Goal: Task Accomplishment & Management: Manage account settings

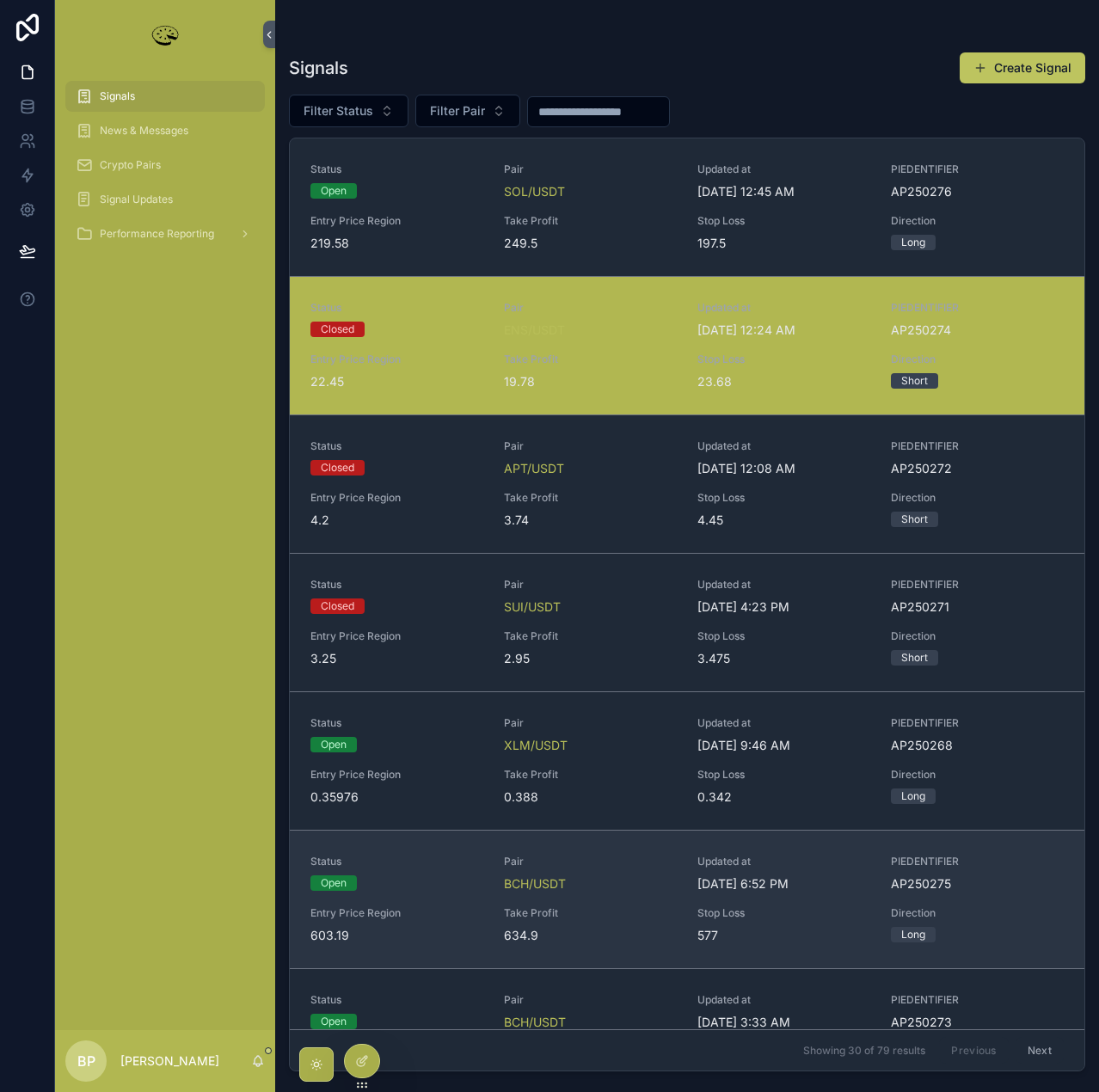
scroll to position [172, 0]
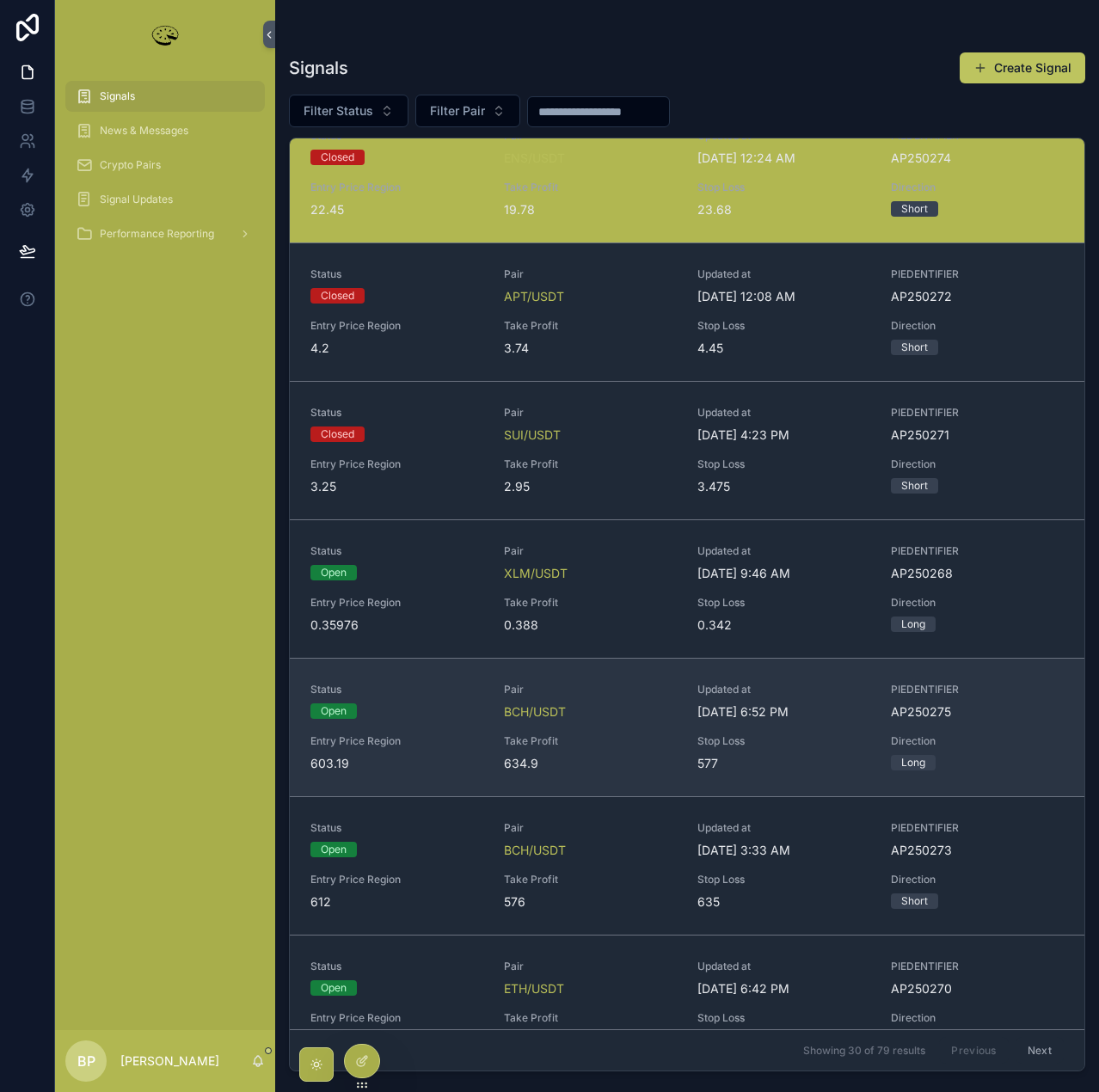
click at [462, 722] on div "Status Open Pair BCH/USDT Updated at 9/7/2025 6:52 PM PIEDENTIFIER AP250275 Ent…" at bounding box center [687, 728] width 753 height 90
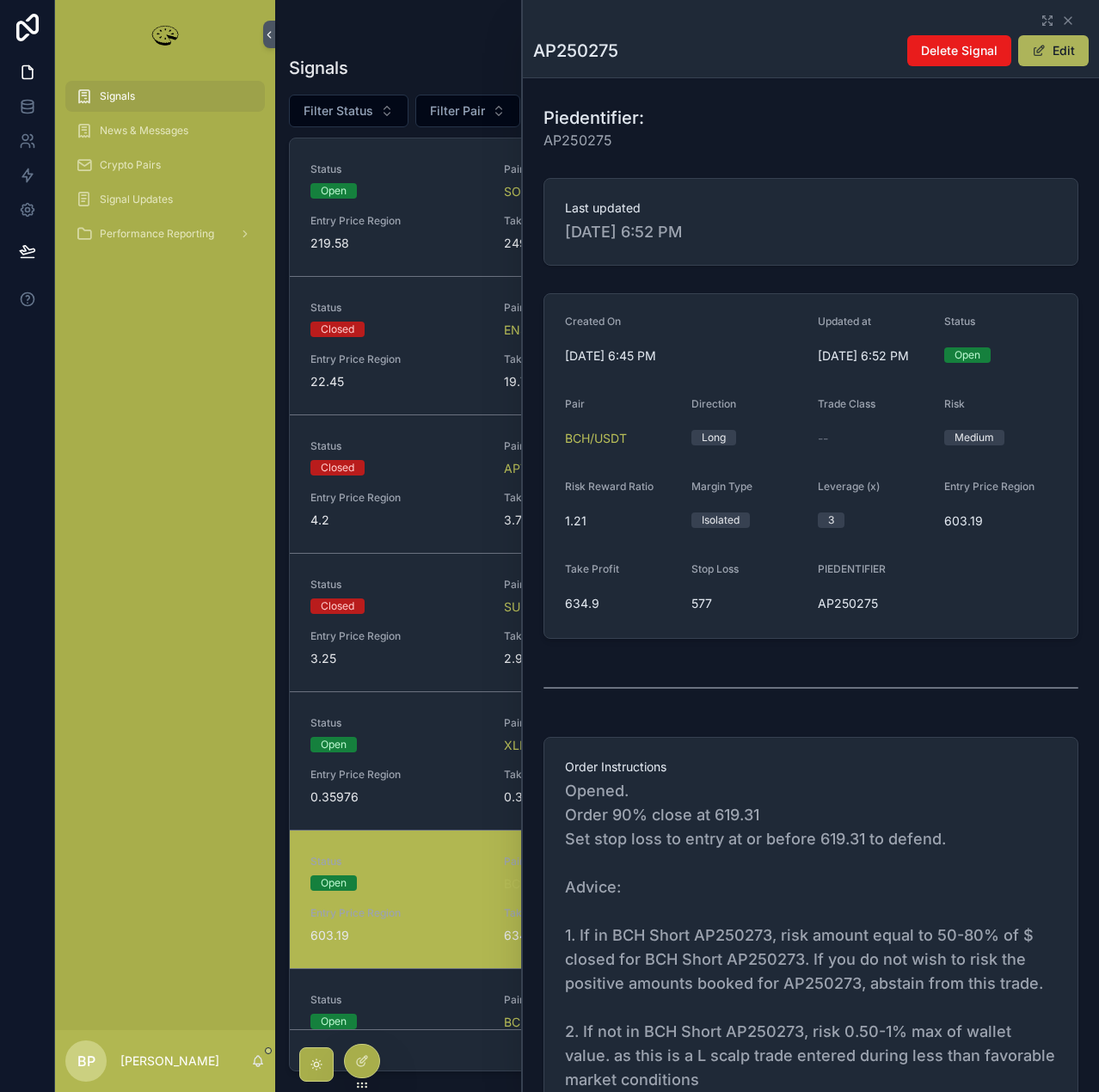
click at [1076, 41] on button "Edit" at bounding box center [1053, 50] width 70 height 31
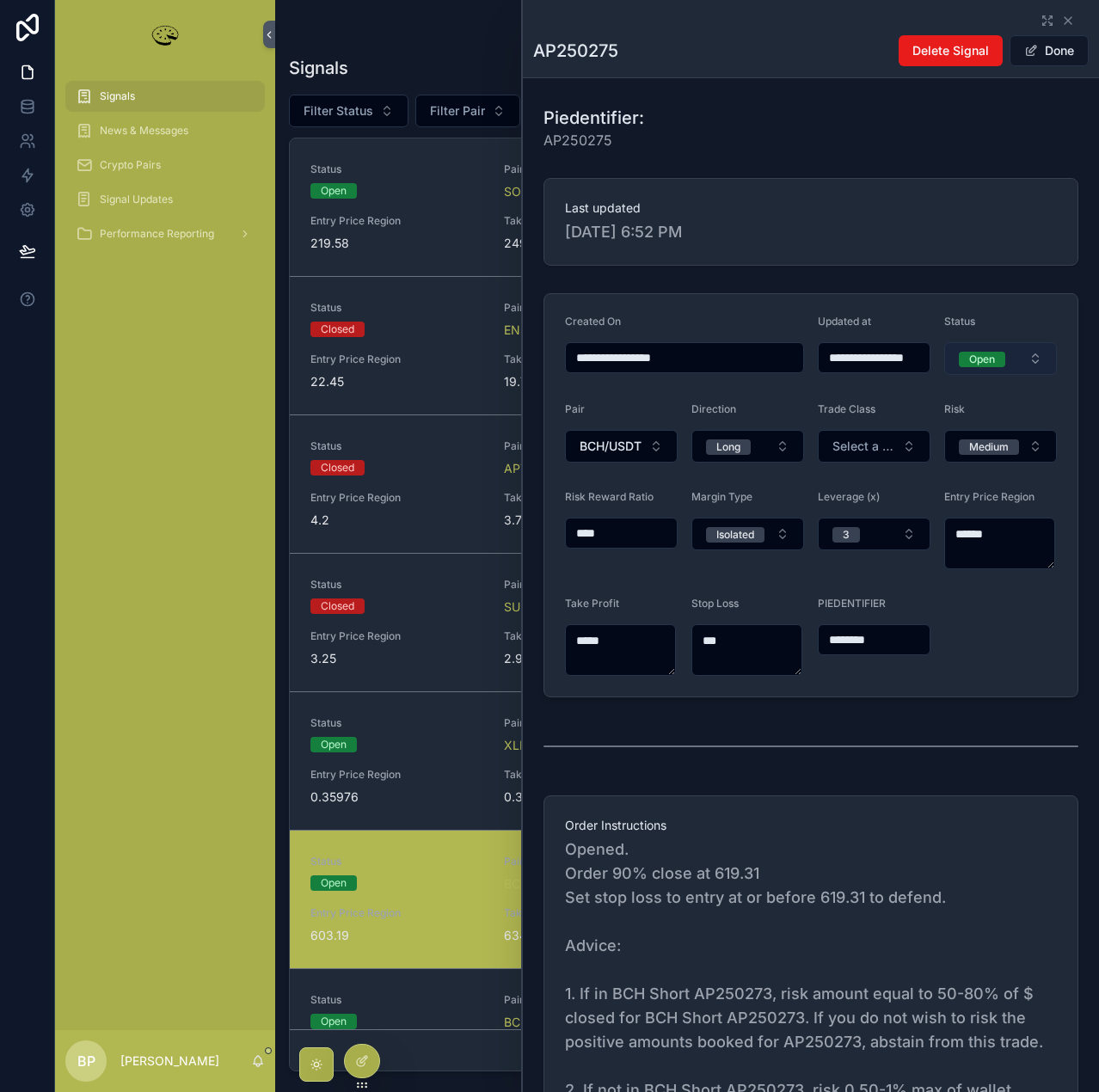
click at [970, 350] on span "Open" at bounding box center [981, 359] width 47 height 18
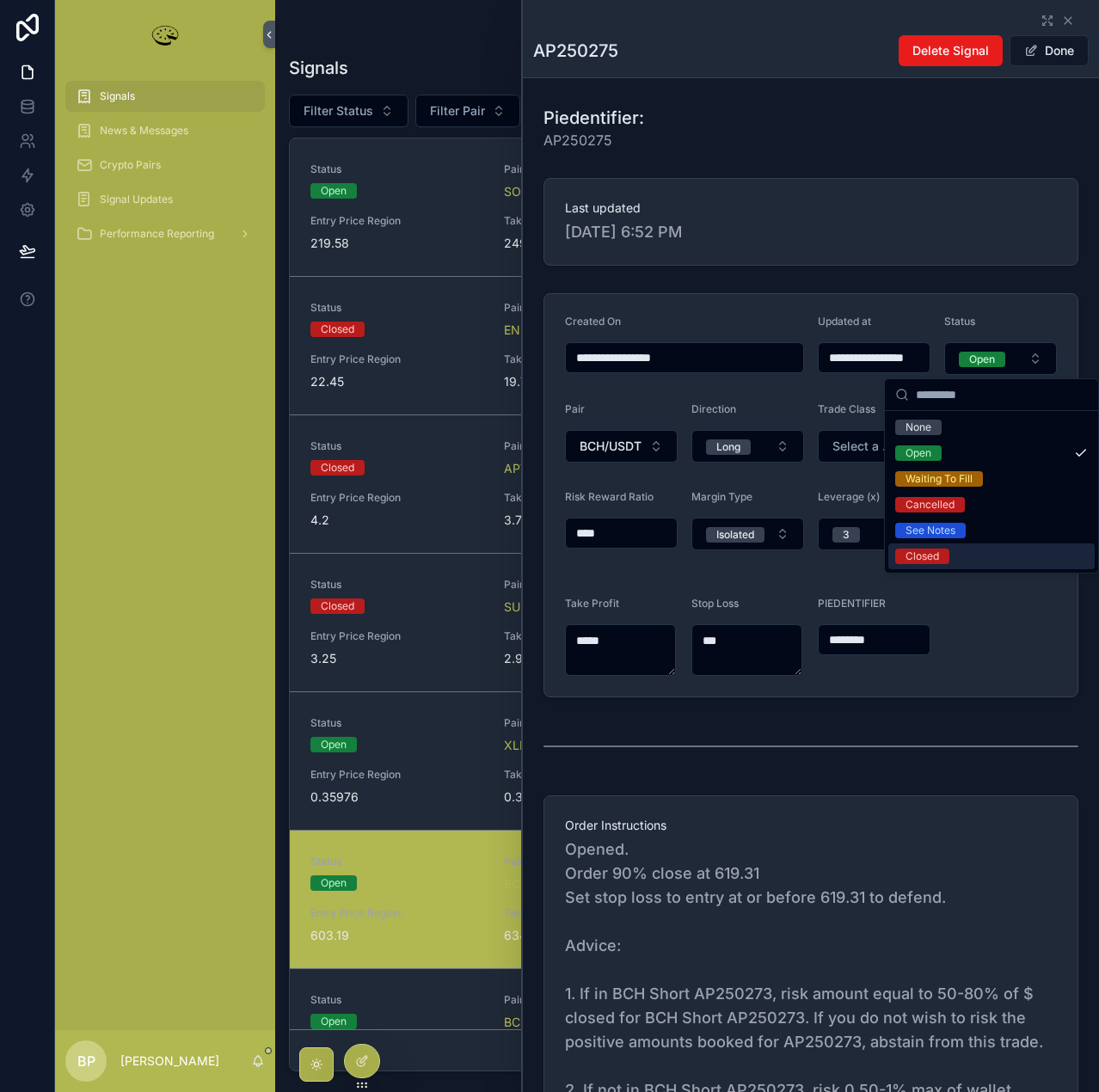
click at [922, 554] on div "Closed" at bounding box center [922, 557] width 33 height 16
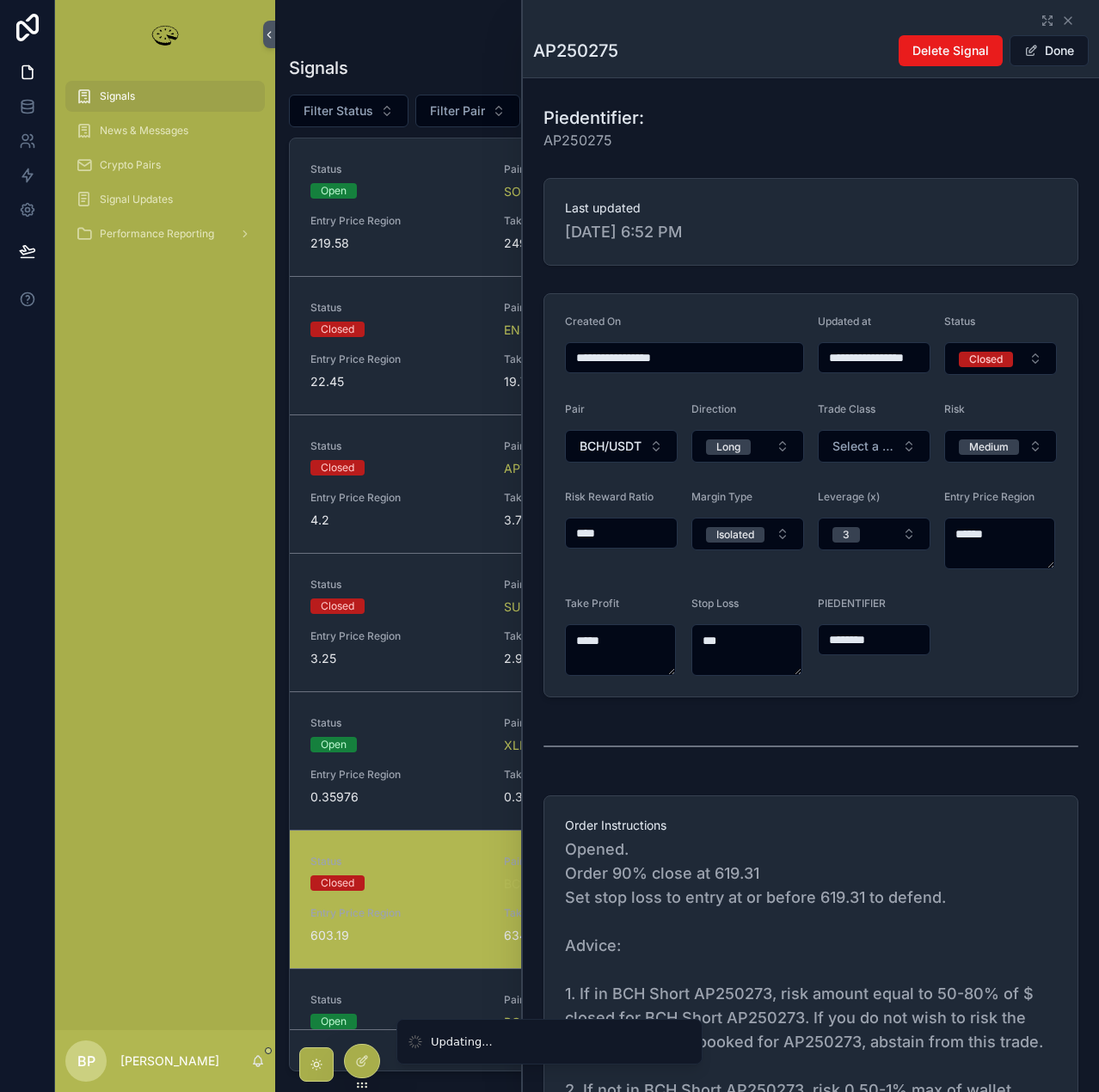
type input "**********"
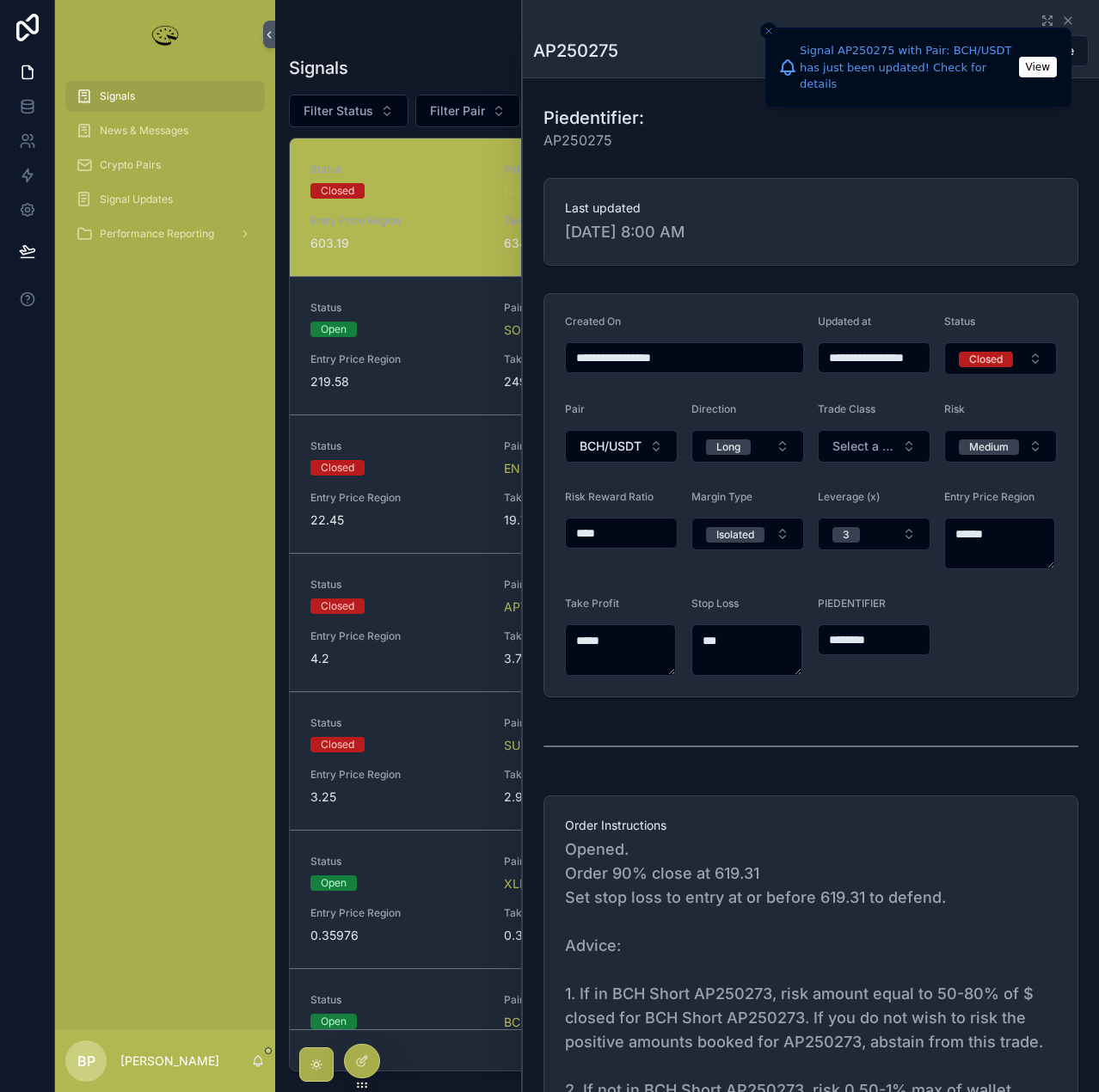
click at [1050, 50] on div "Signal AP250275 with Pair: BCH/USDT has just been updated! Check for details Vi…" at bounding box center [550, 546] width 1099 height 1092
click at [767, 29] on line "Close toast" at bounding box center [769, 31] width 5 height 5
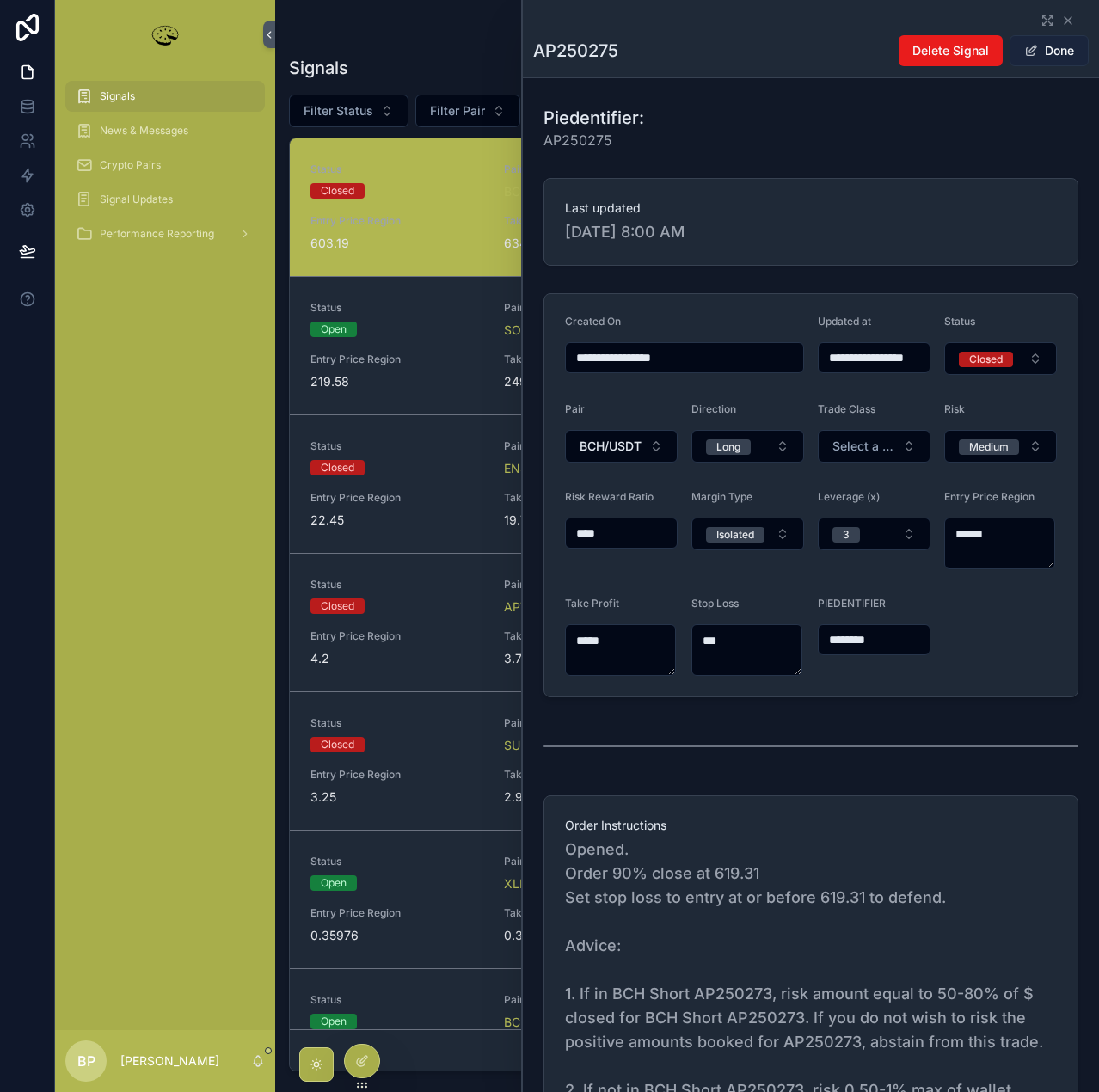
click at [1042, 54] on button "Done" at bounding box center [1049, 50] width 79 height 31
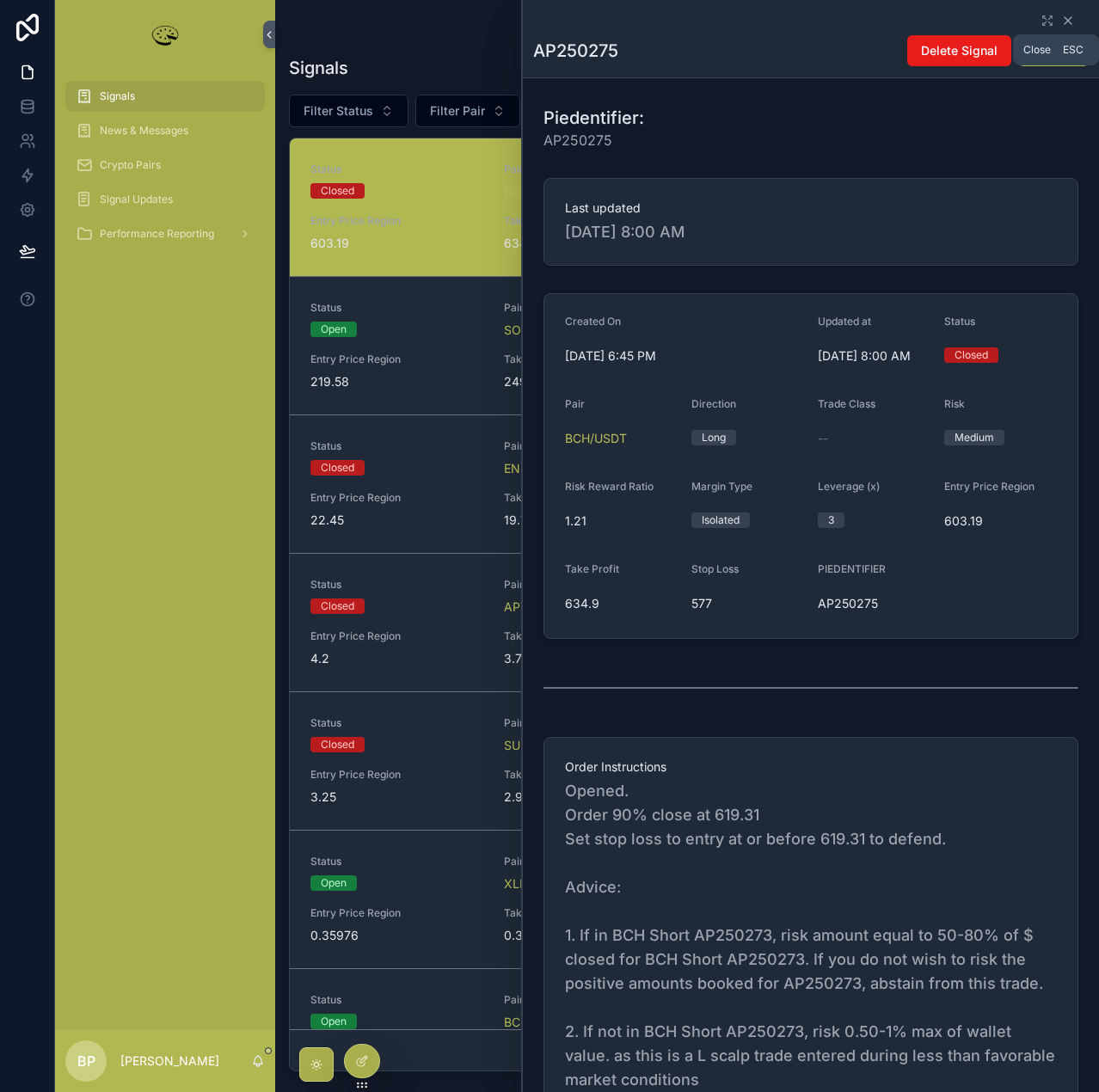
click at [1064, 19] on icon "scrollable content" at bounding box center [1067, 21] width 7 height 7
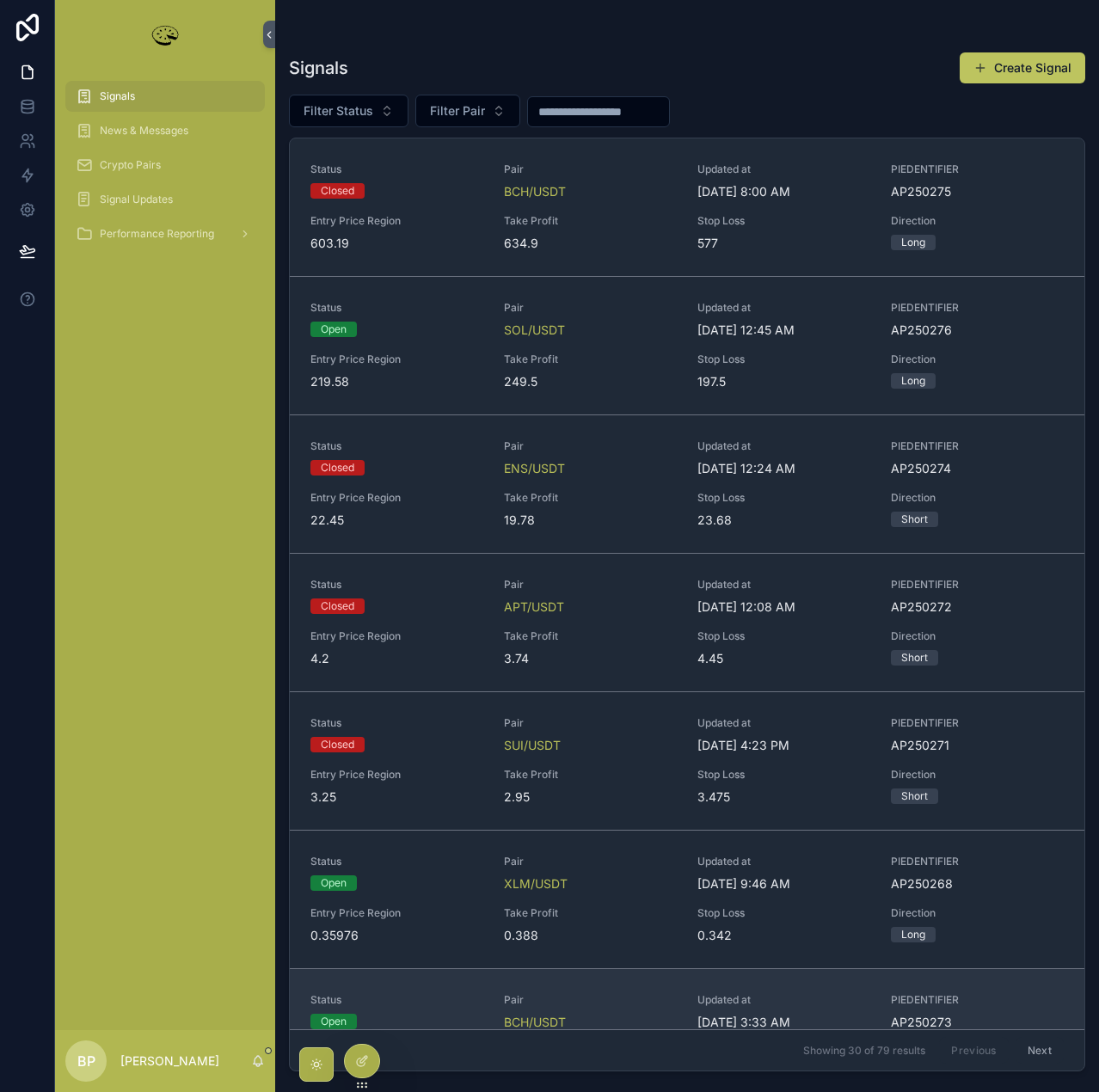
scroll to position [258, 0]
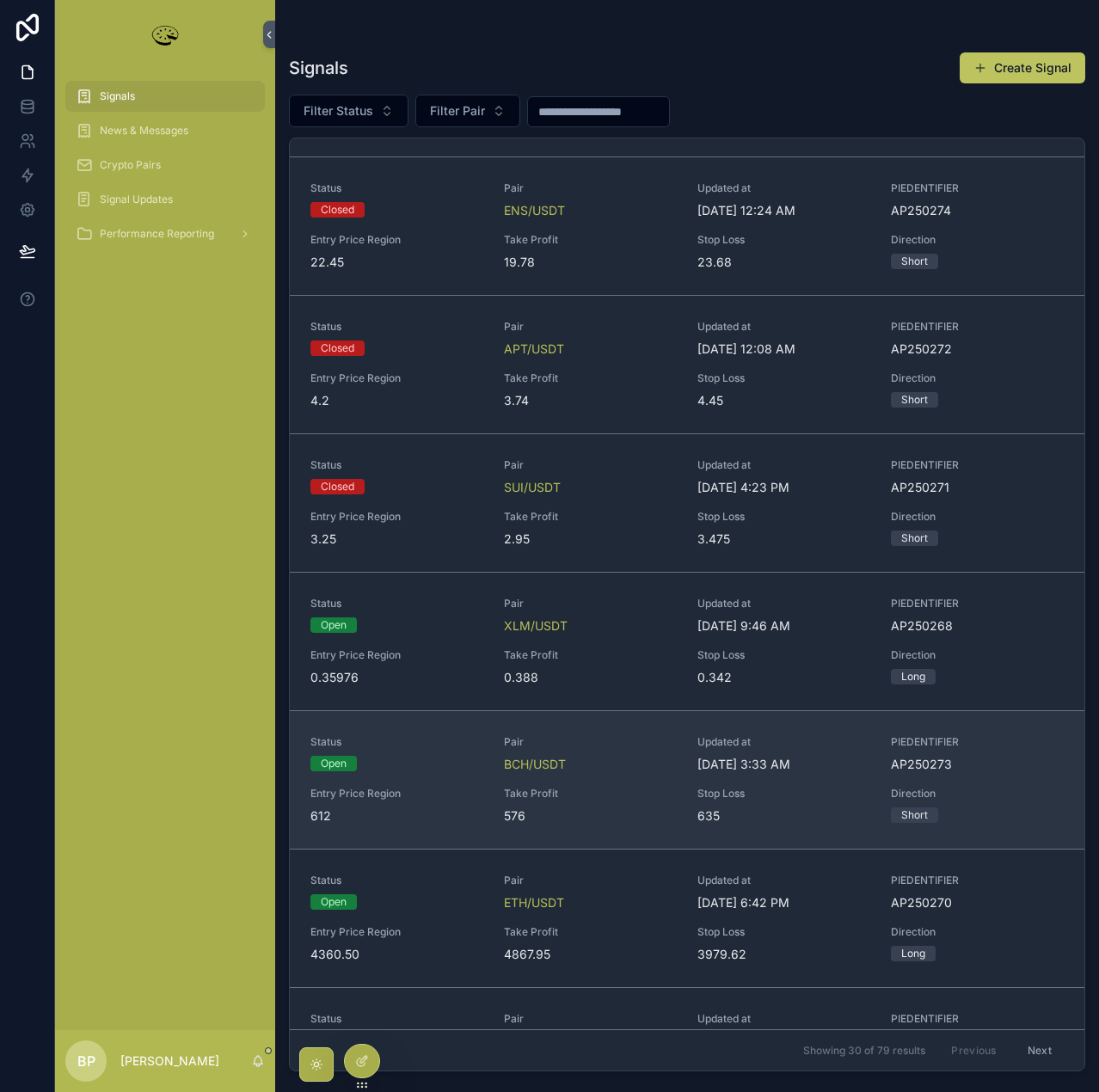
click at [617, 780] on div "Status Open Pair BCH/USDT Updated at 9/6/2025 3:33 AM PIEDENTIFIER AP250273 Ent…" at bounding box center [687, 779] width 753 height 90
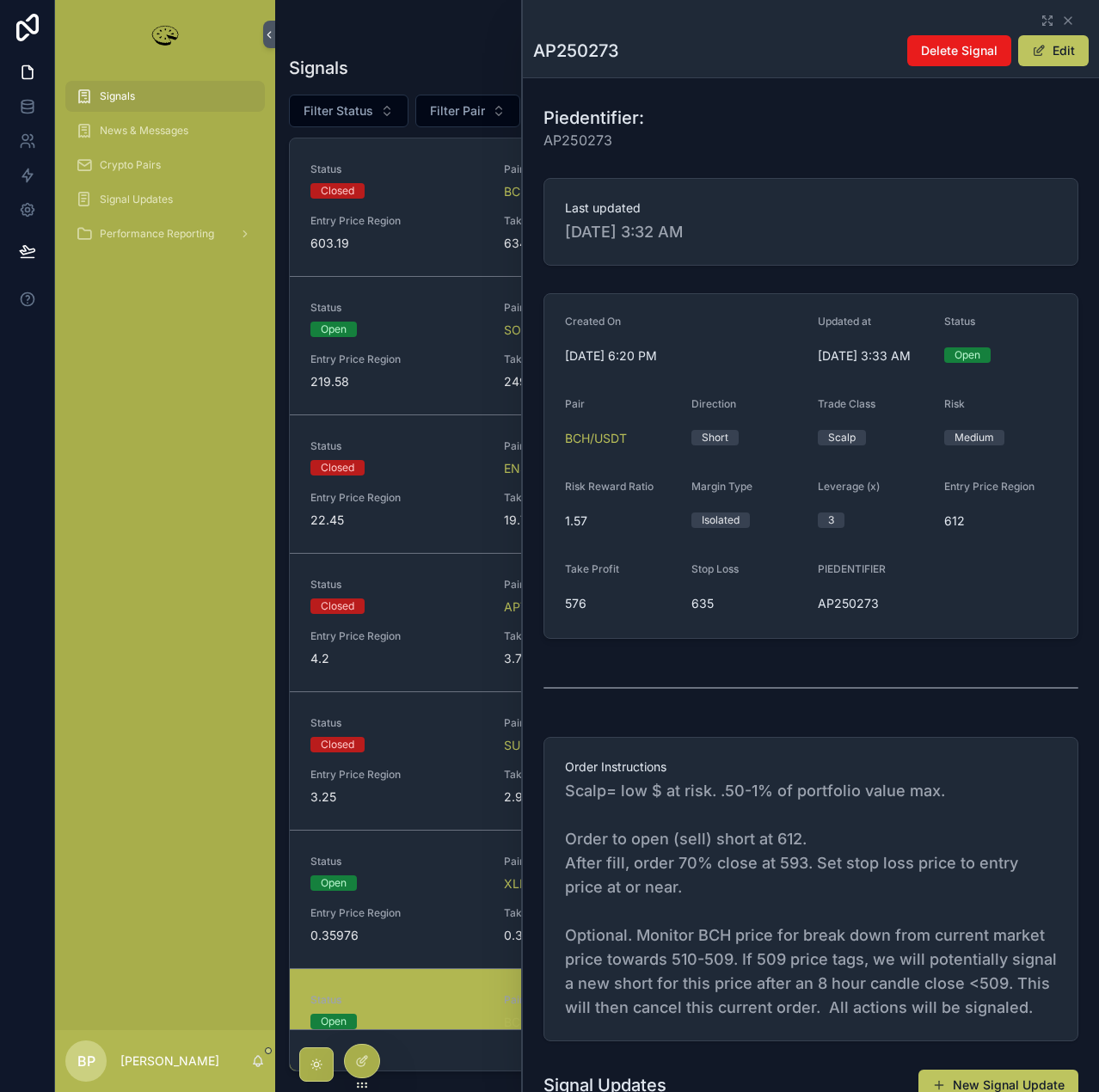
click at [1054, 33] on div "AP250273 Delete Signal Edit" at bounding box center [810, 39] width 556 height 77
click at [1055, 41] on button "Edit" at bounding box center [1053, 50] width 70 height 31
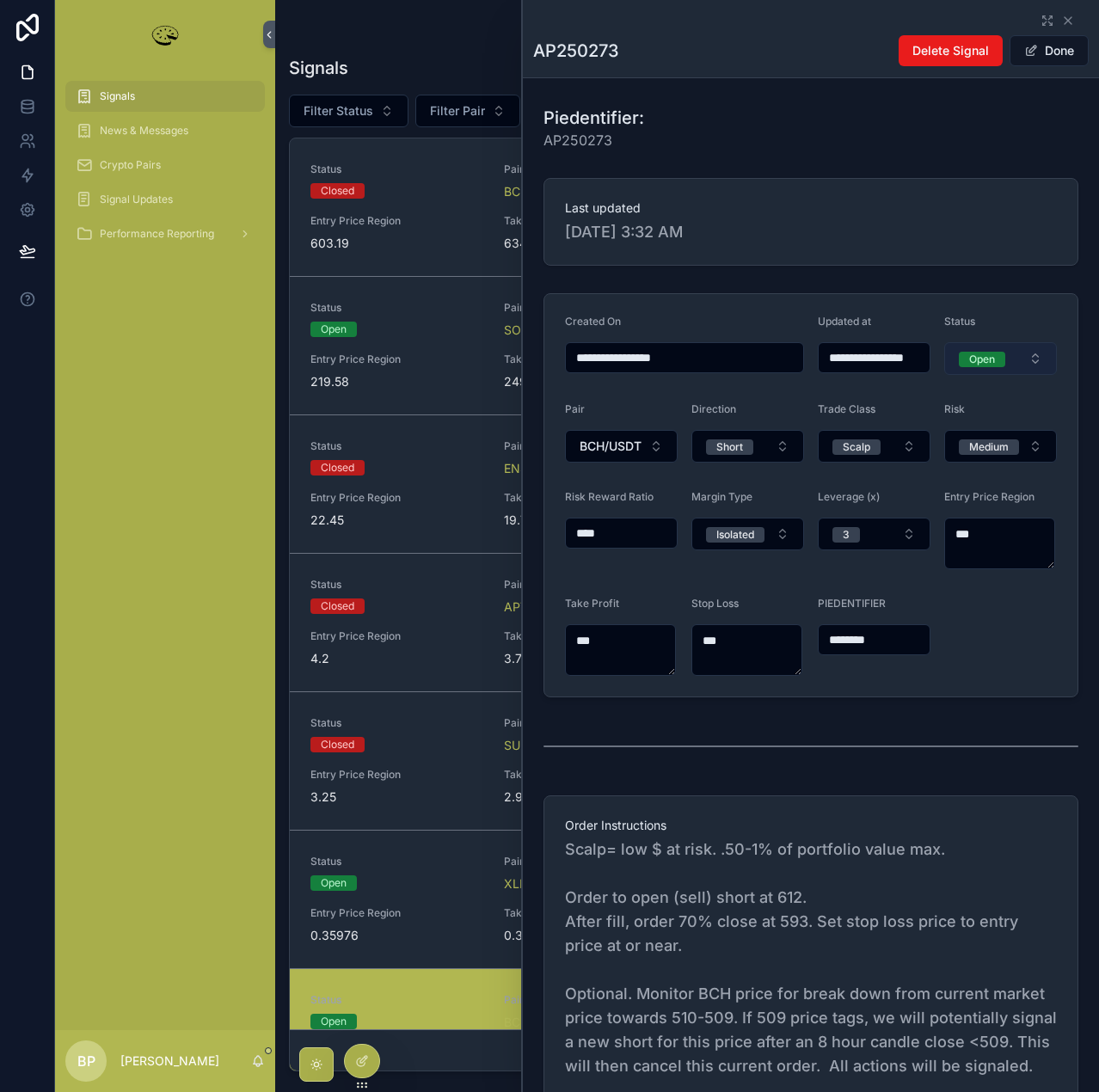
click at [973, 358] on div "Open" at bounding box center [981, 360] width 25 height 16
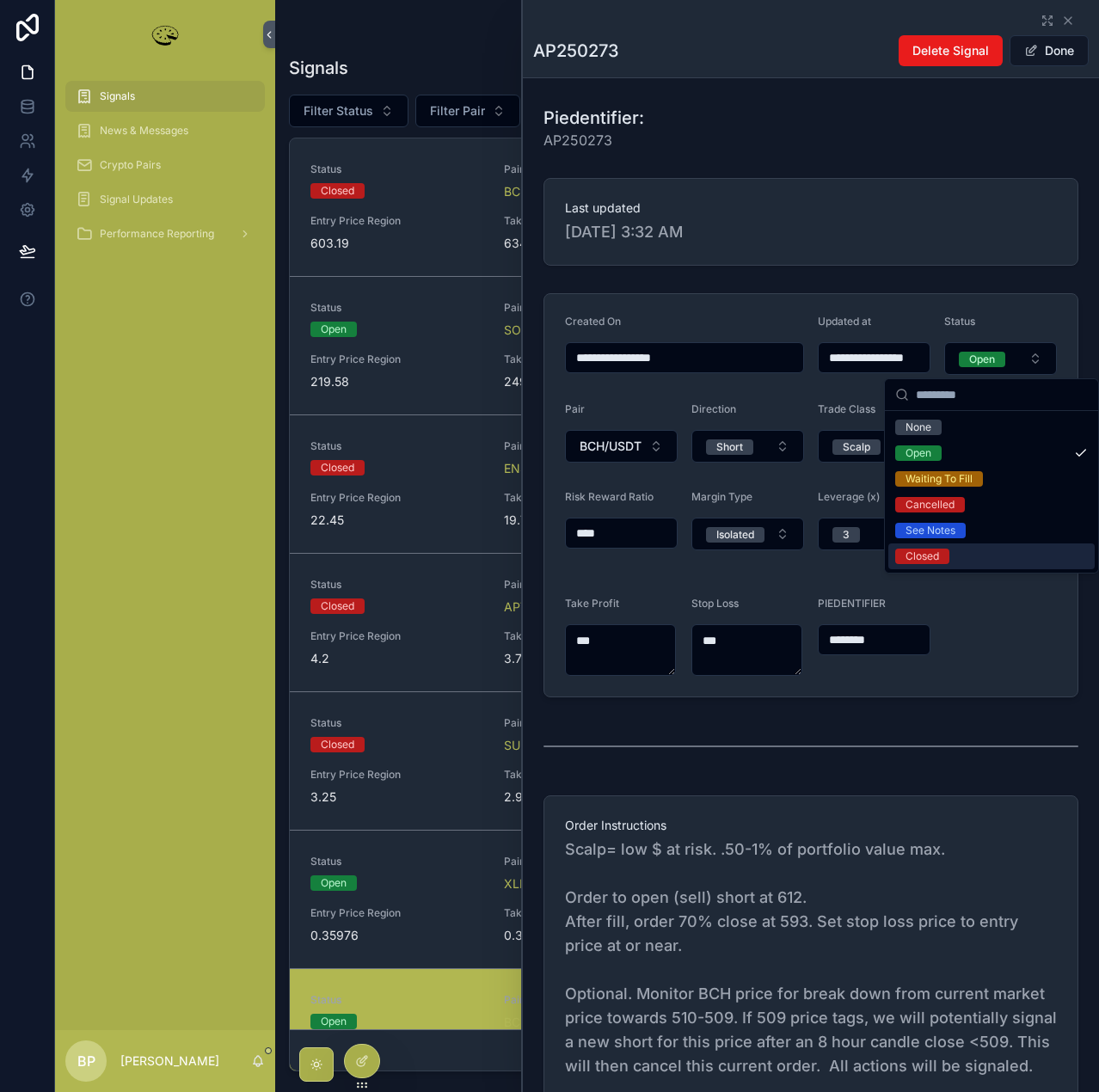
click at [923, 558] on div "Closed" at bounding box center [922, 557] width 33 height 16
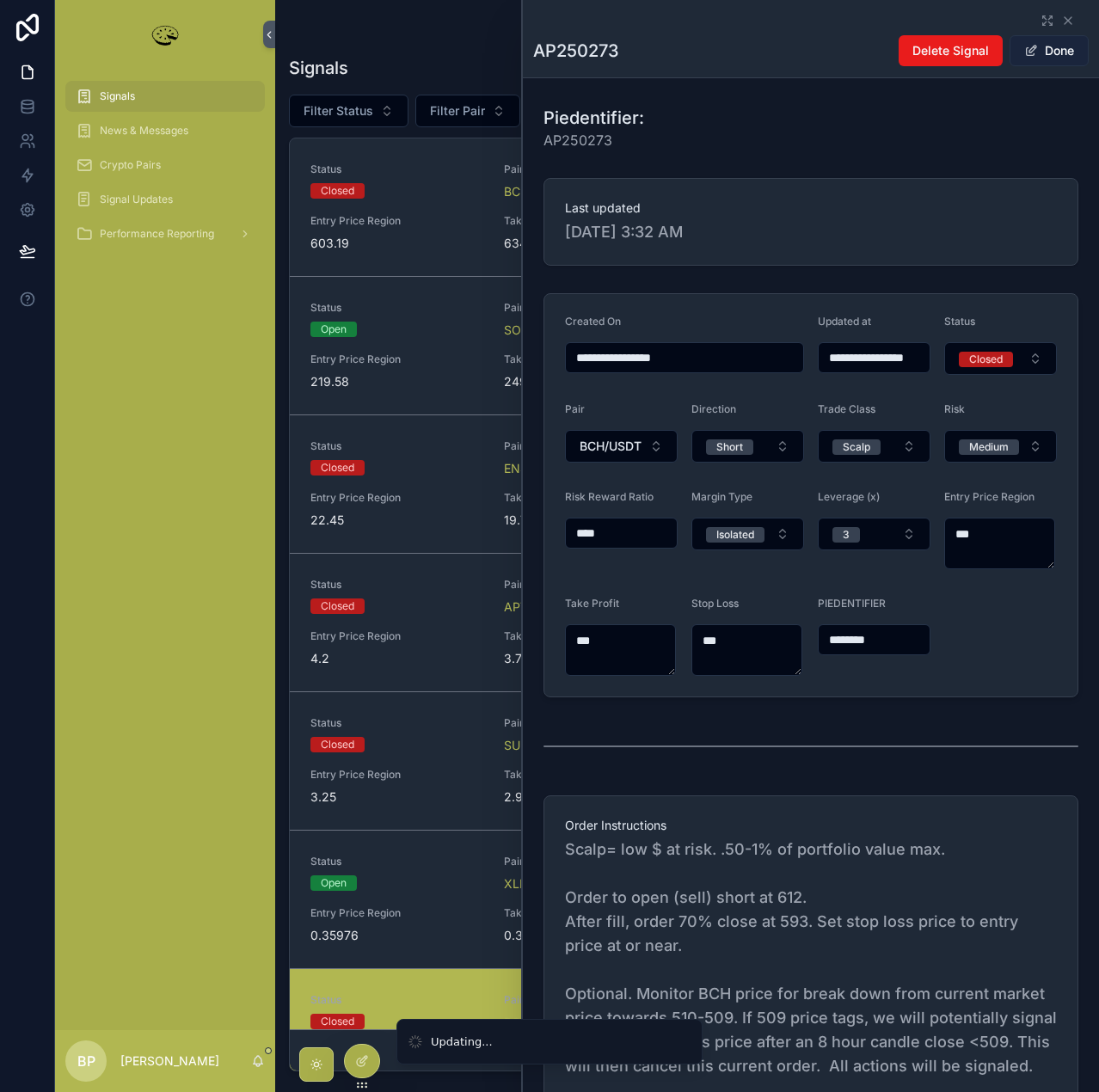
type input "**********"
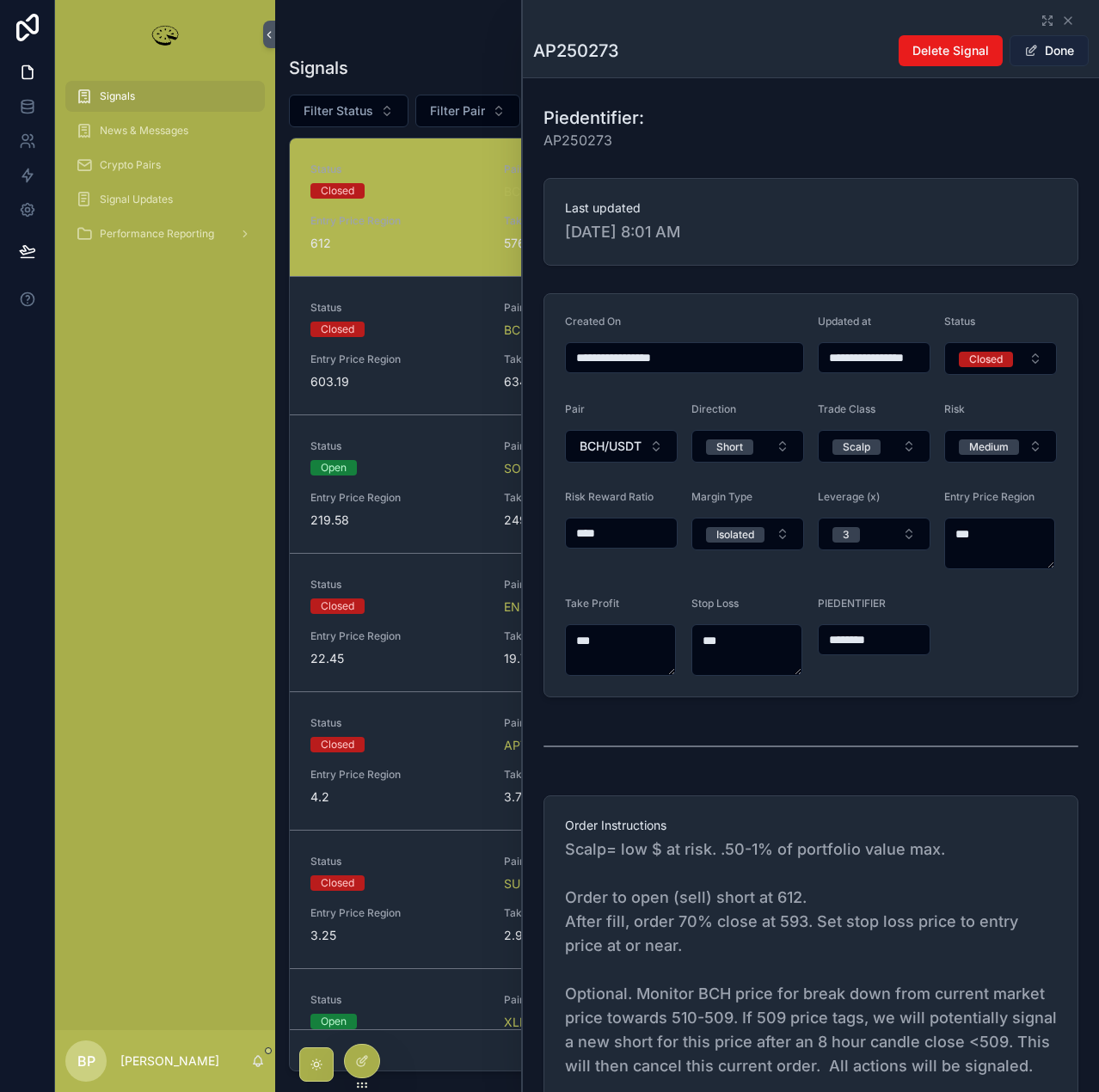
click at [1046, 50] on button "Done" at bounding box center [1049, 50] width 79 height 31
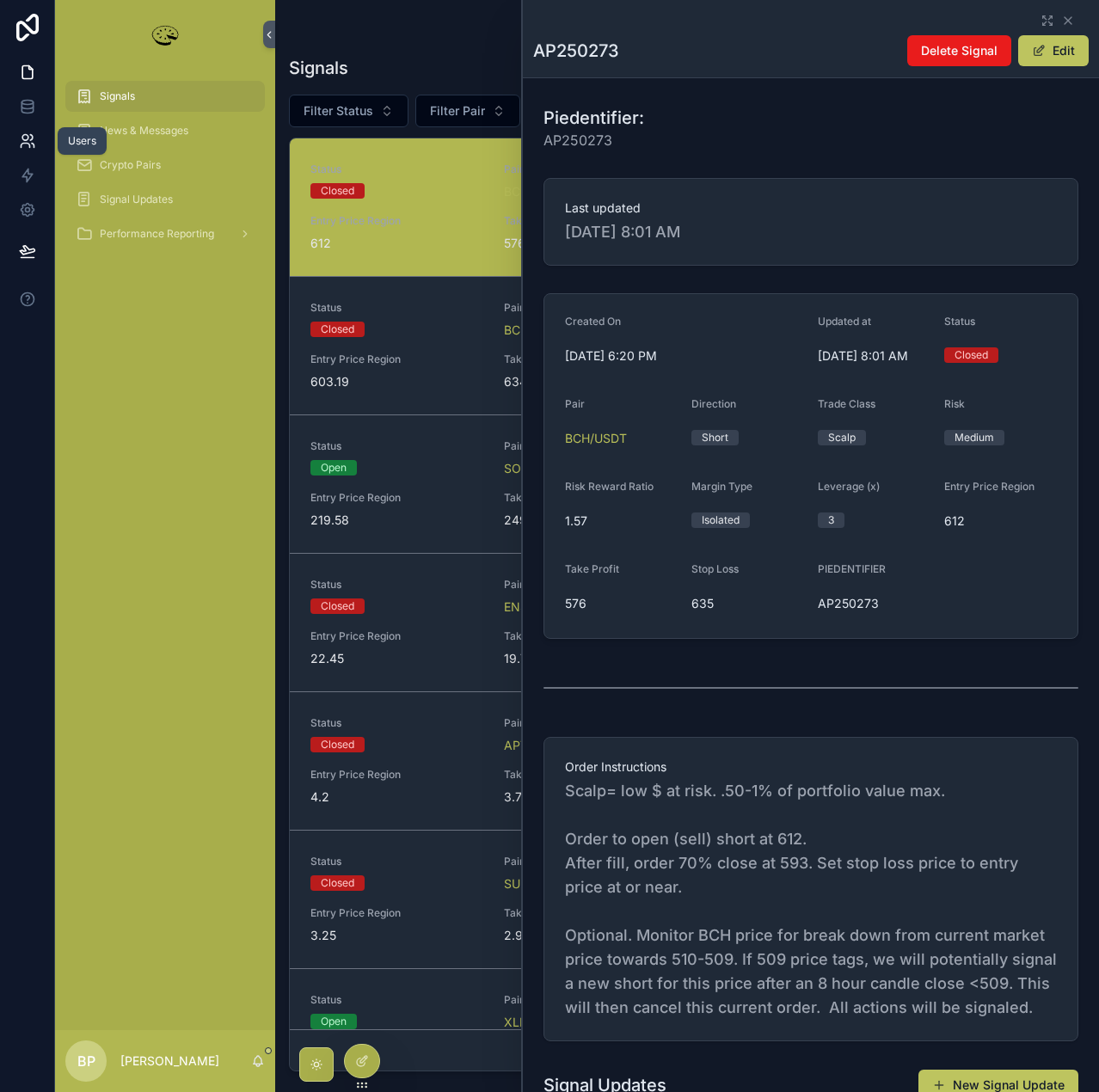
drag, startPoint x: 32, startPoint y: 143, endPoint x: 40, endPoint y: 150, distance: 10.6
click at [32, 144] on icon at bounding box center [32, 146] width 3 height 4
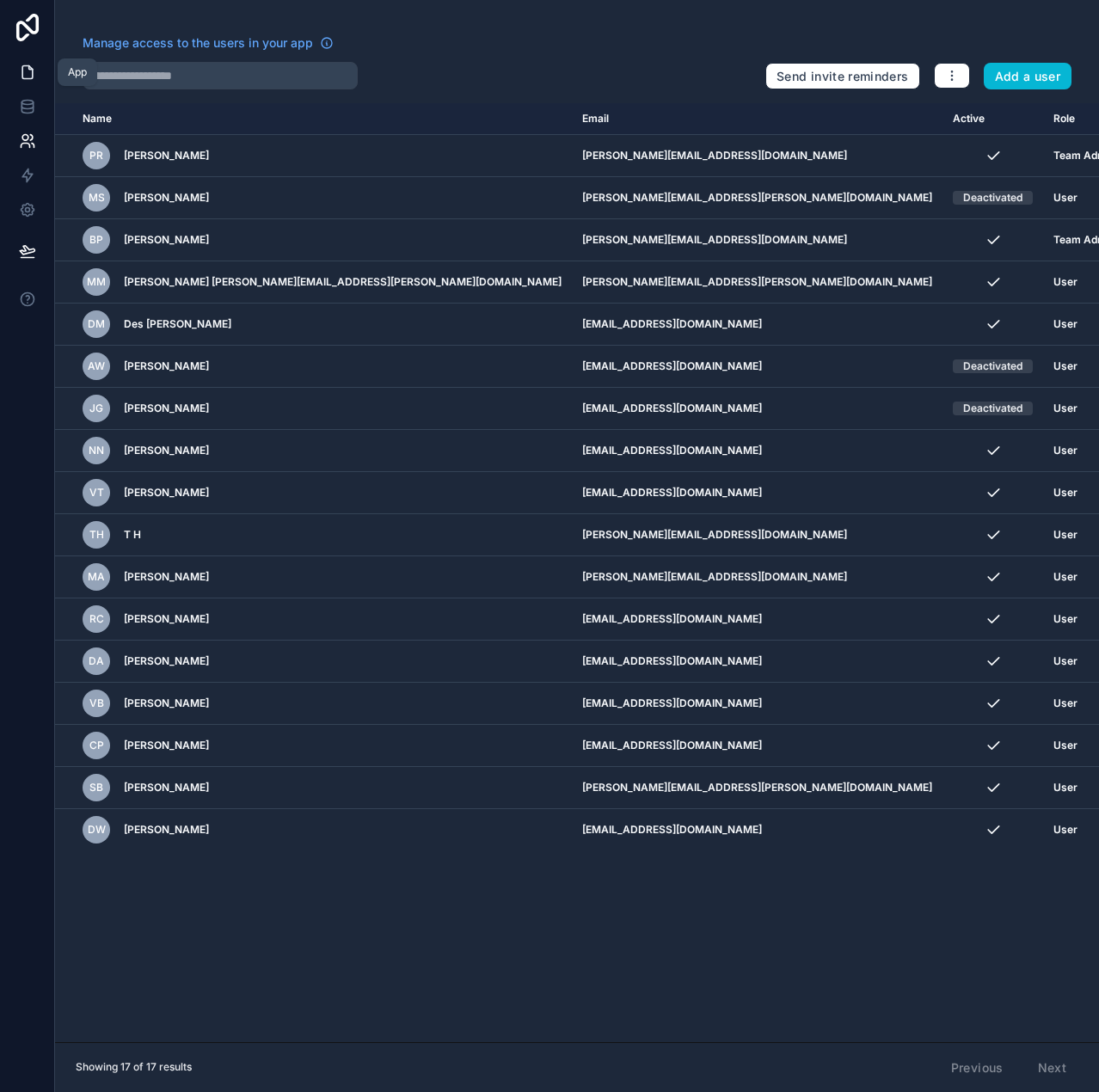
click at [37, 70] on link at bounding box center [27, 72] width 54 height 34
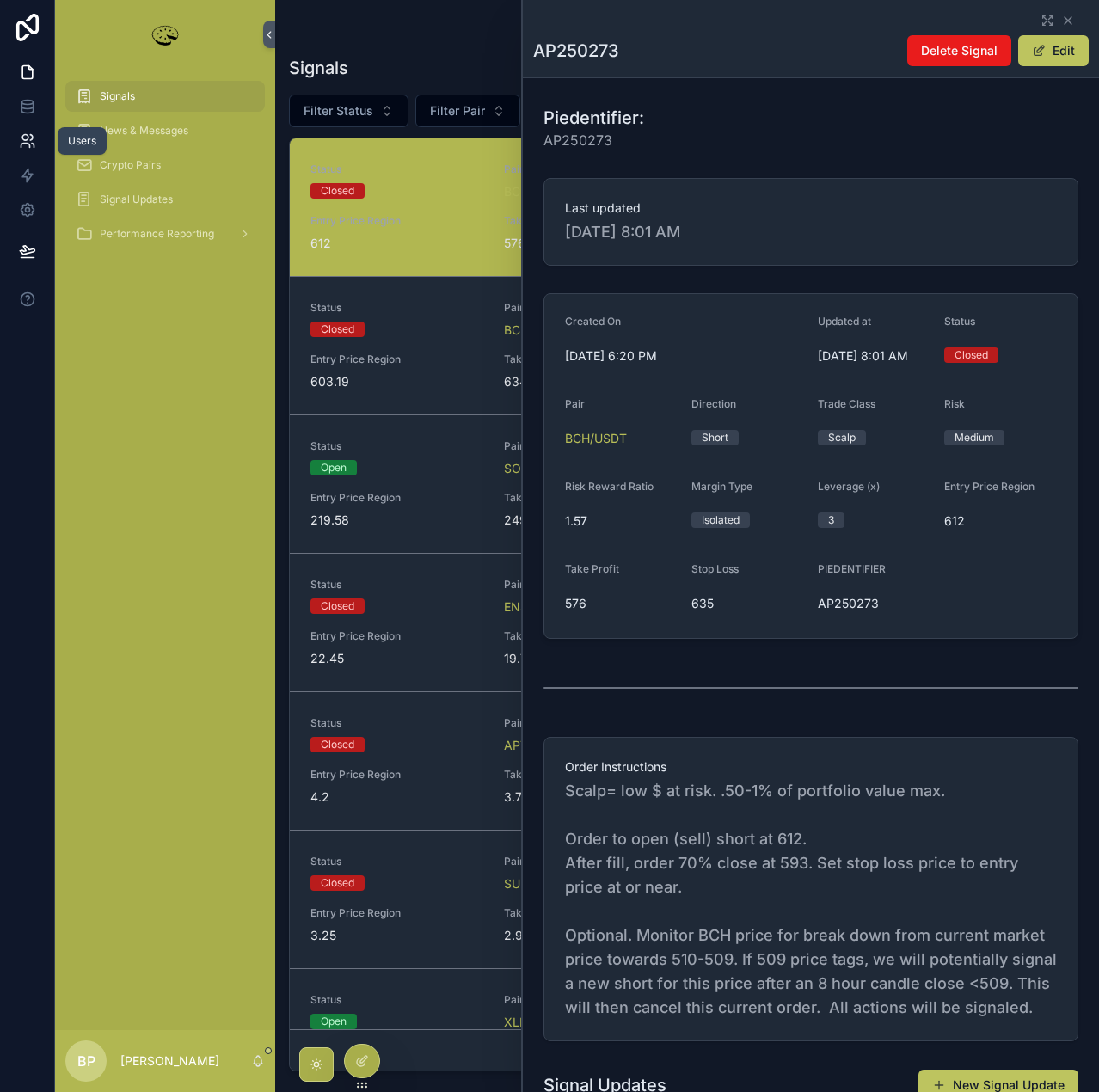
click at [24, 135] on icon at bounding box center [25, 138] width 6 height 6
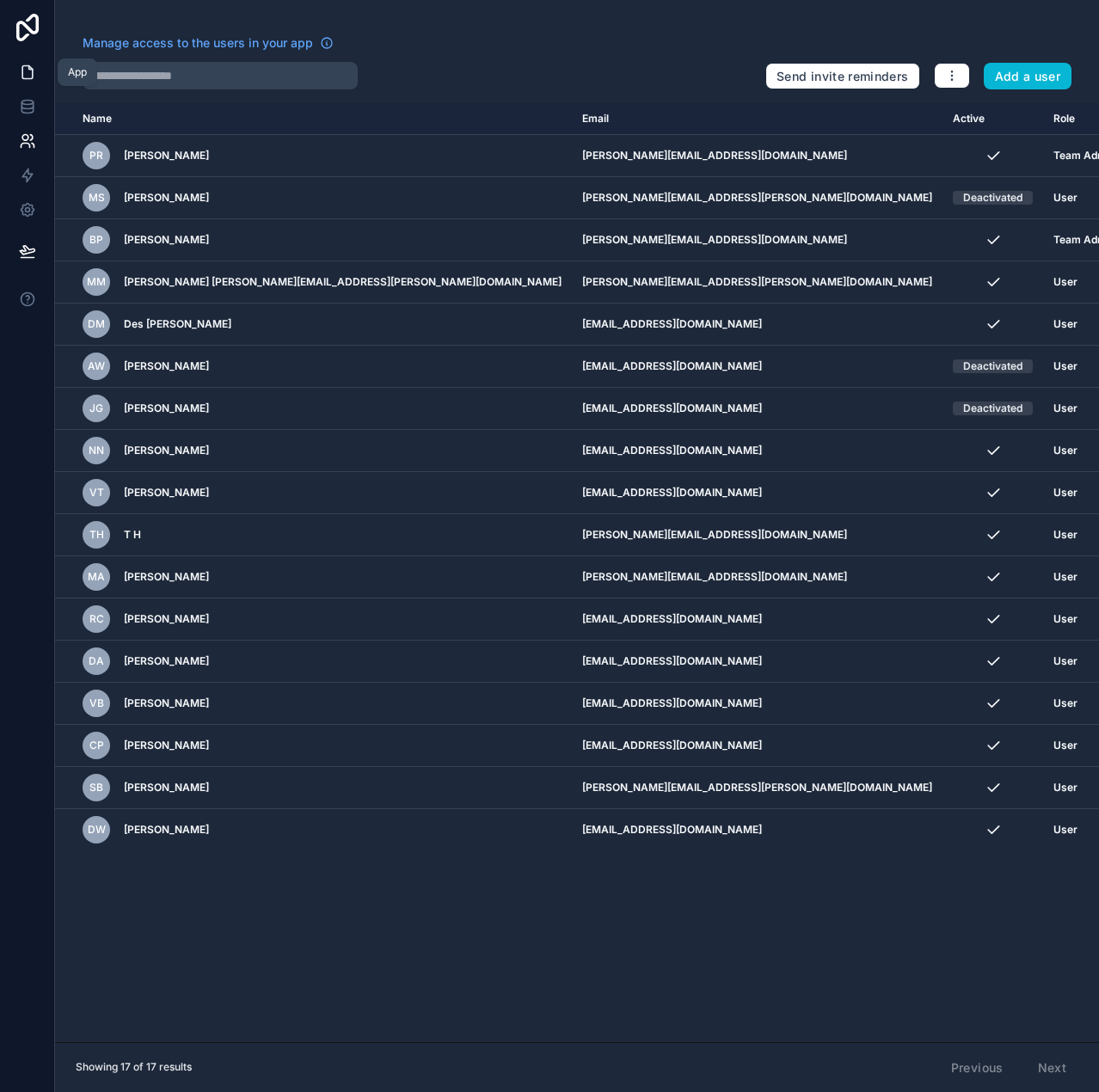
click at [23, 74] on icon at bounding box center [28, 72] width 18 height 18
